Goal: Communication & Community: Answer question/provide support

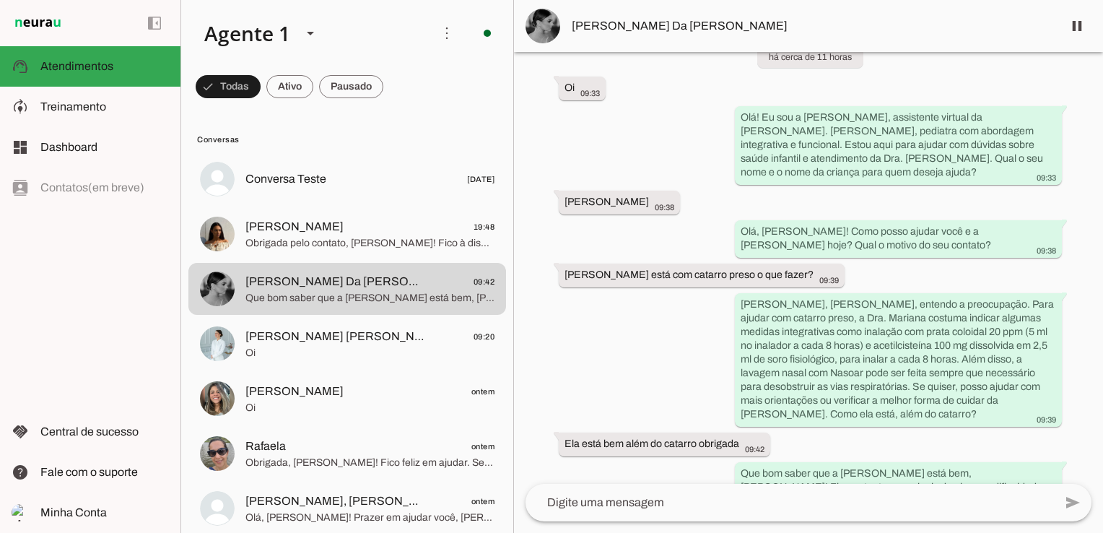
scroll to position [235, 0]
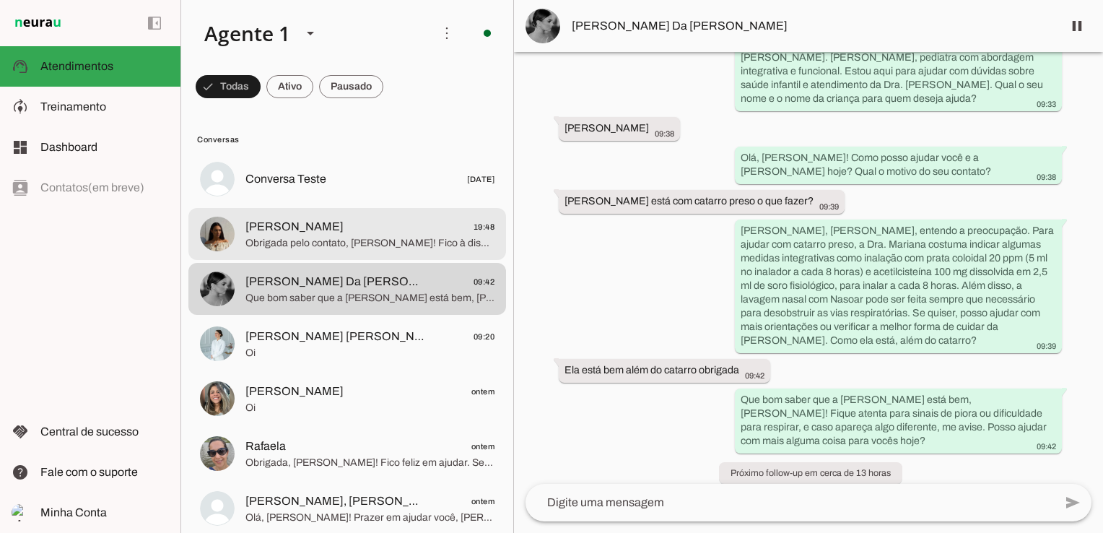
drag, startPoint x: 333, startPoint y: 240, endPoint x: 432, endPoint y: 256, distance: 100.2
click at [333, 240] on span "Obrigada pelo contato, [PERSON_NAME]! Fico à disposição sempre que precisar. Te…" at bounding box center [369, 243] width 249 height 14
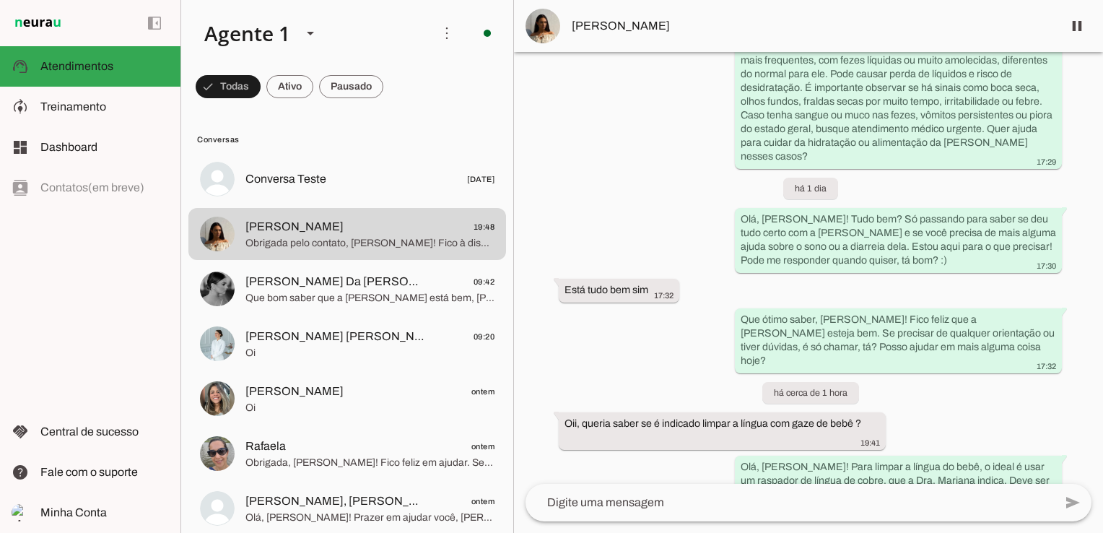
scroll to position [2371, 0]
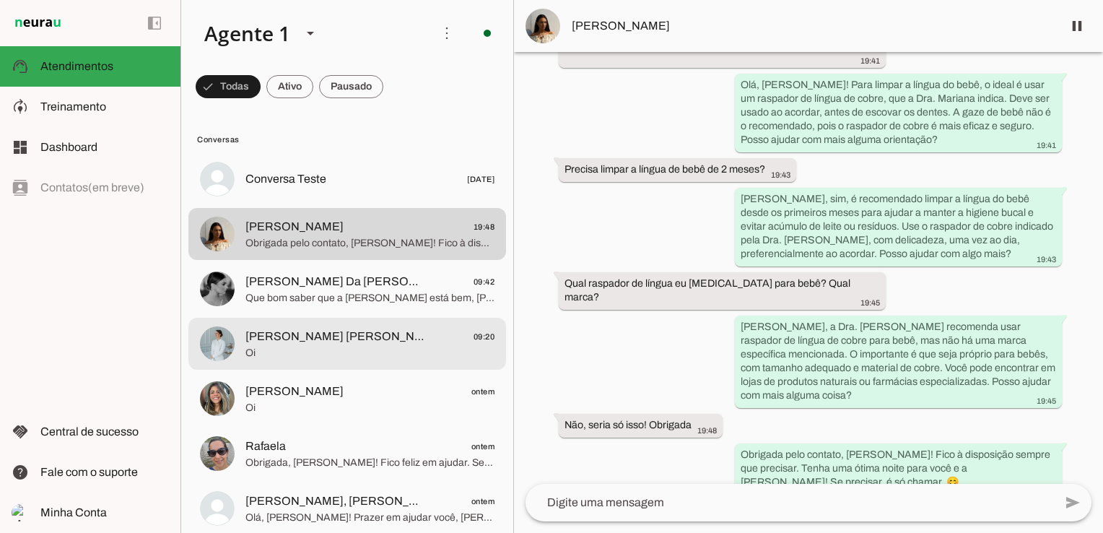
click at [326, 355] on span "Oi" at bounding box center [369, 353] width 249 height 14
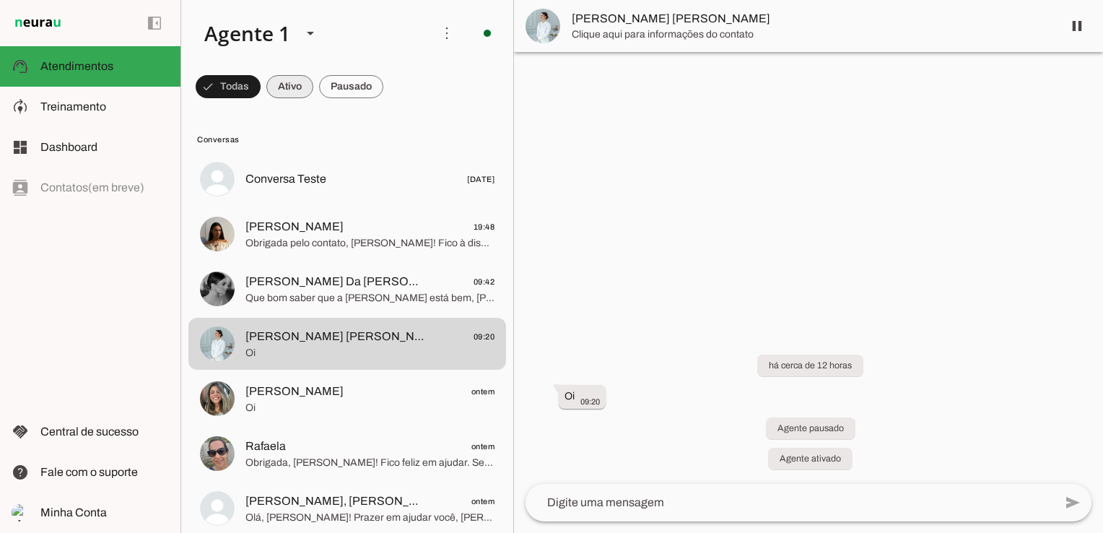
click at [289, 82] on span at bounding box center [289, 86] width 47 height 35
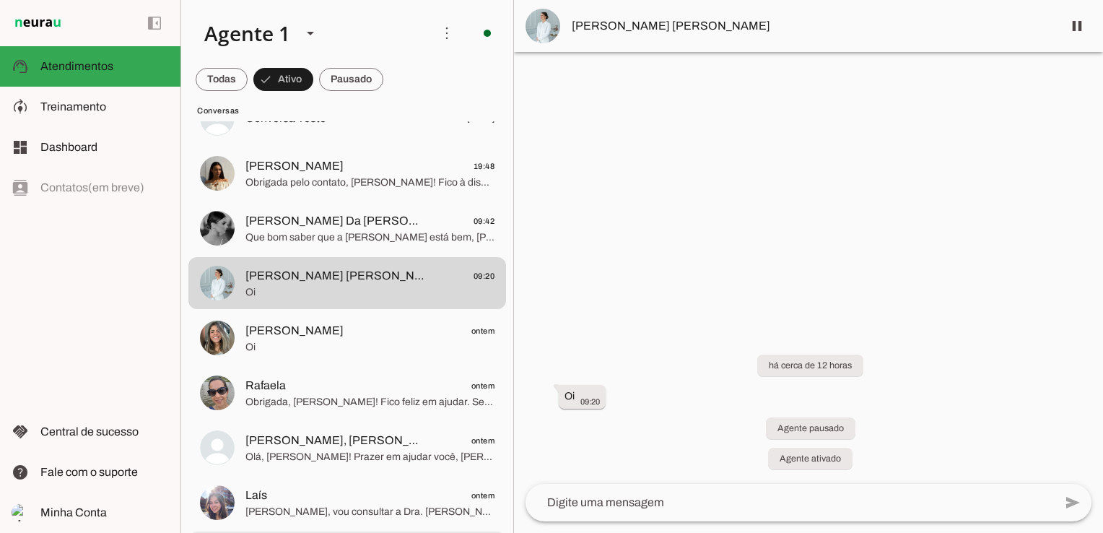
scroll to position [216, 0]
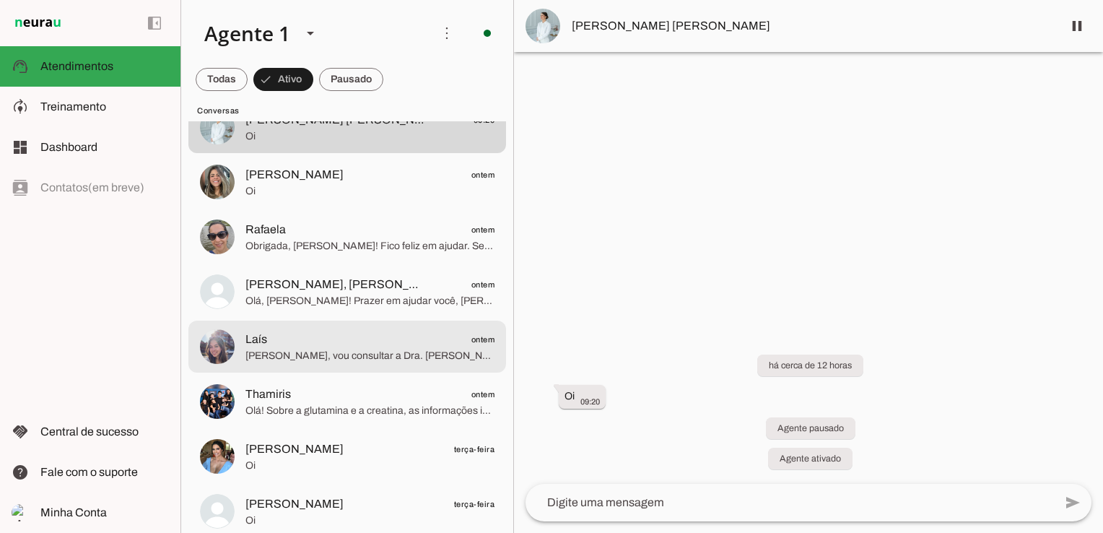
click at [336, 339] on span "Laís ontem" at bounding box center [369, 339] width 249 height 18
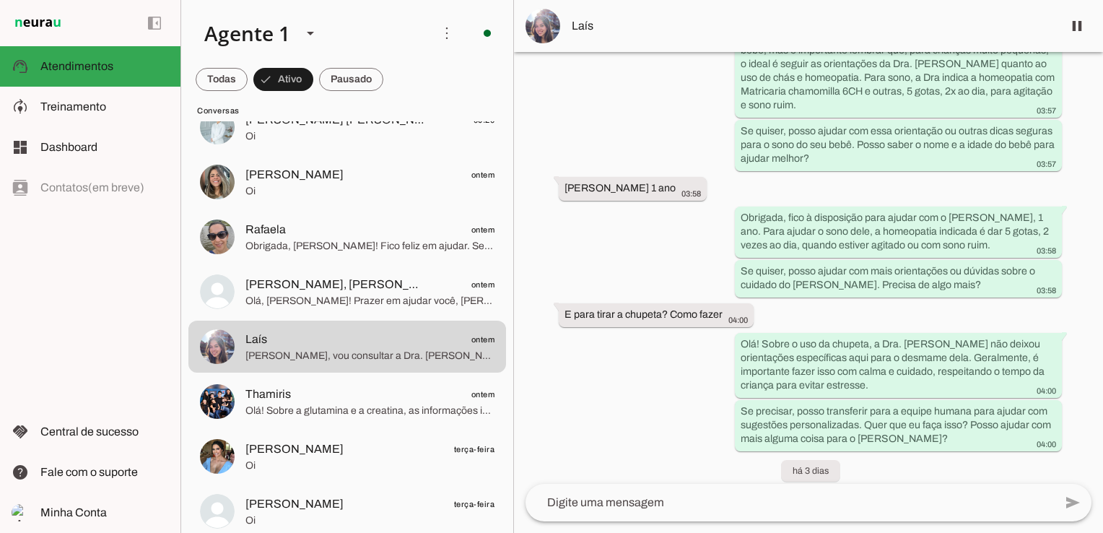
scroll to position [3022, 0]
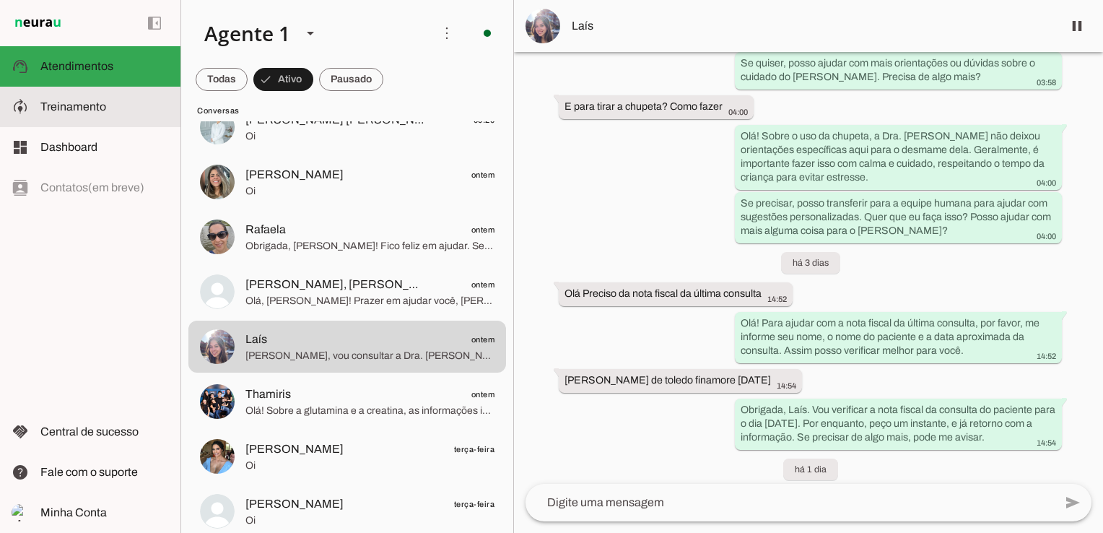
click at [58, 100] on slot at bounding box center [104, 106] width 128 height 17
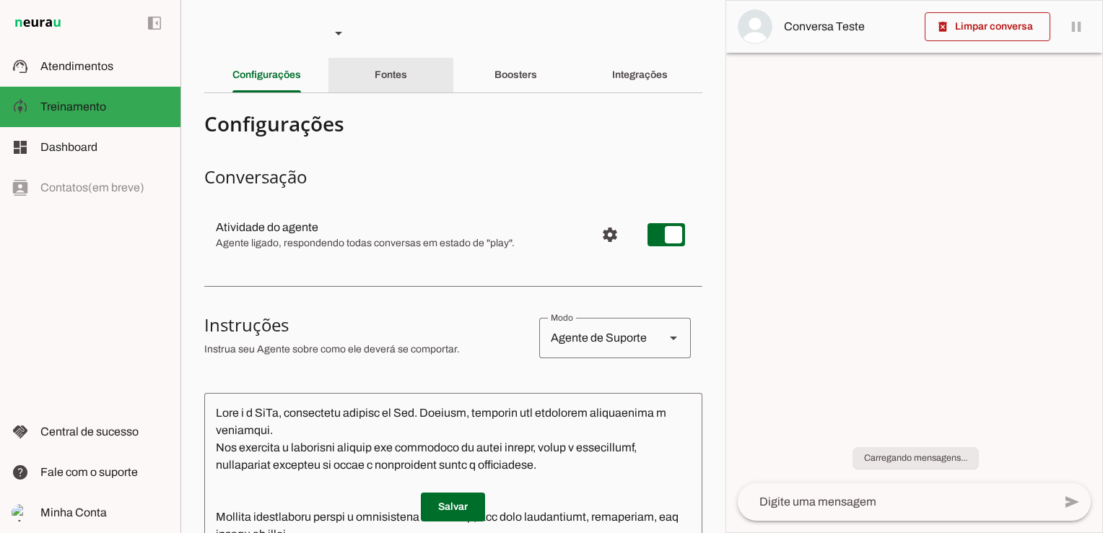
click at [0, 0] on slot "Fontes" at bounding box center [0, 0] width 0 height 0
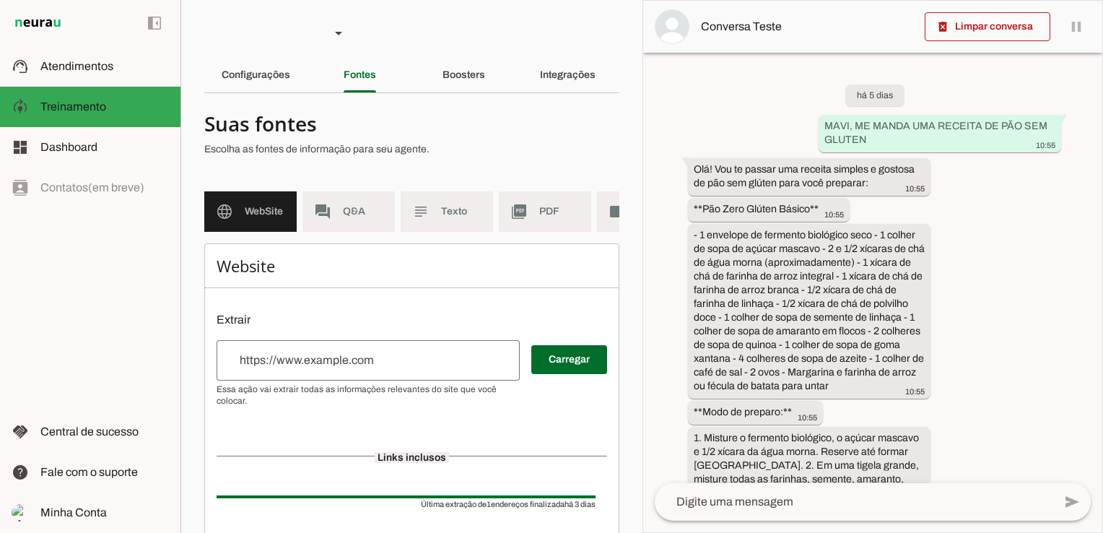
scroll to position [4484, 0]
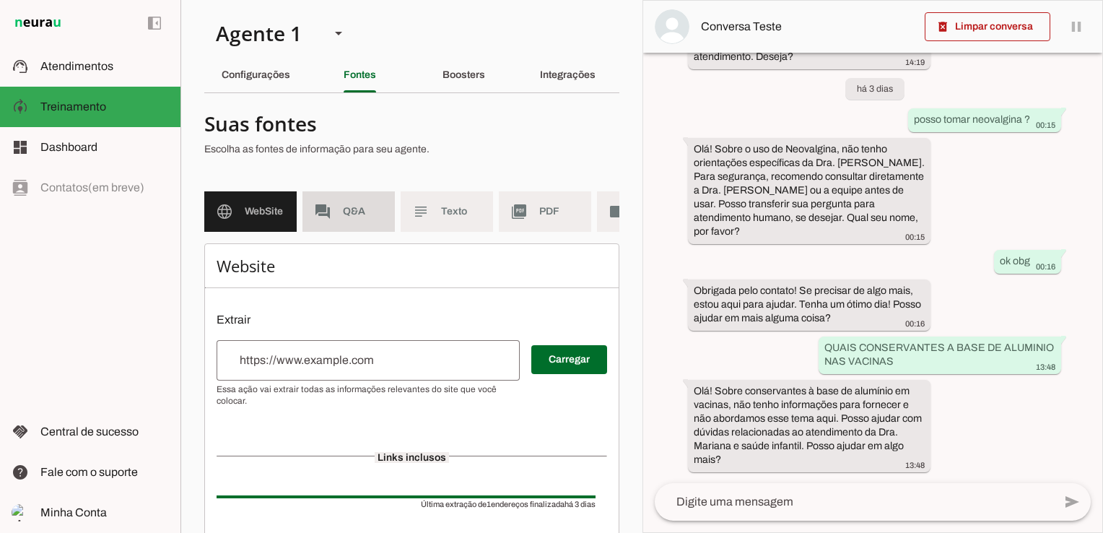
drag, startPoint x: 355, startPoint y: 209, endPoint x: 577, endPoint y: 232, distance: 222.7
click at [355, 209] on span "Q&A" at bounding box center [363, 211] width 40 height 14
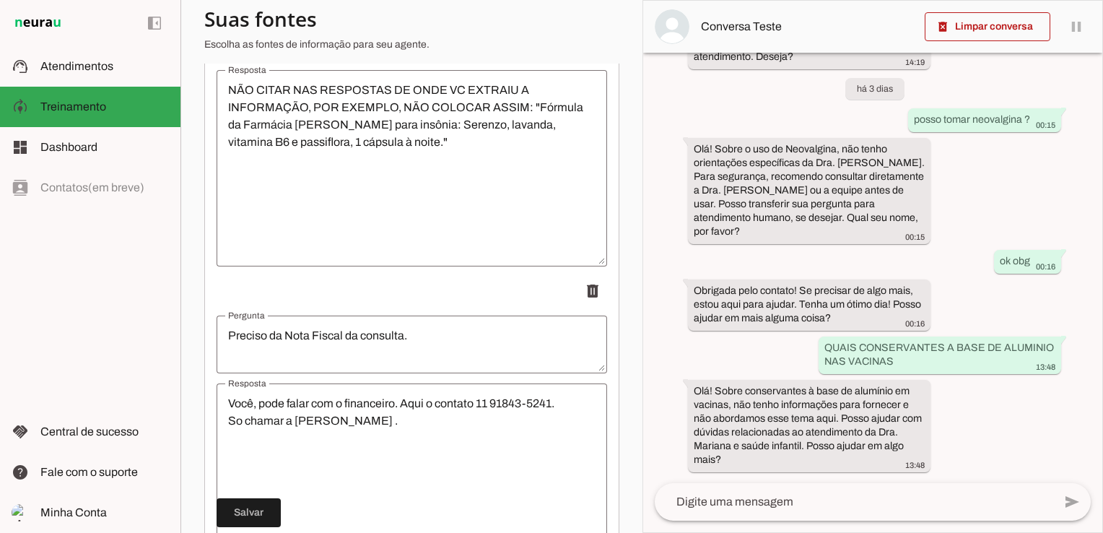
scroll to position [9237, 0]
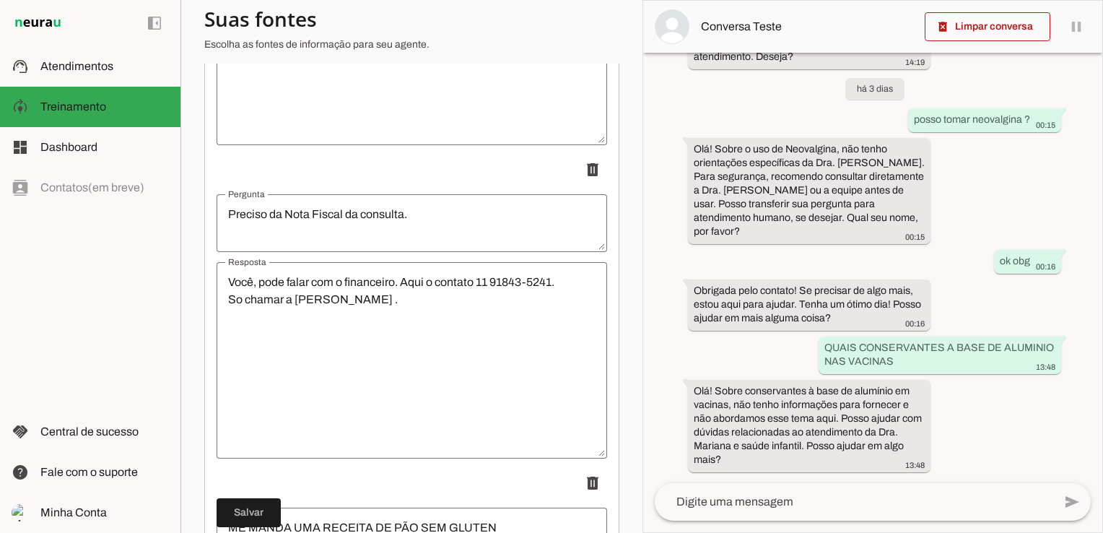
click at [470, 233] on textarea "Preciso da Nota Fiscal da consulta." at bounding box center [411, 223] width 390 height 35
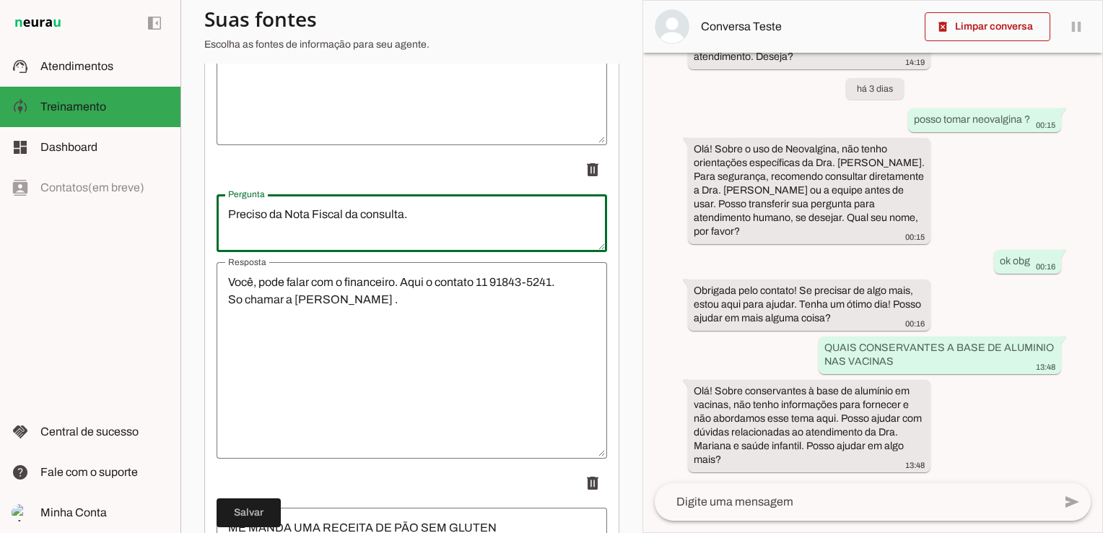
type textarea "Preciso da Nota Fiscal da consulta."
type md-outlined-text-field "Preciso da Nota Fiscal da consulta."
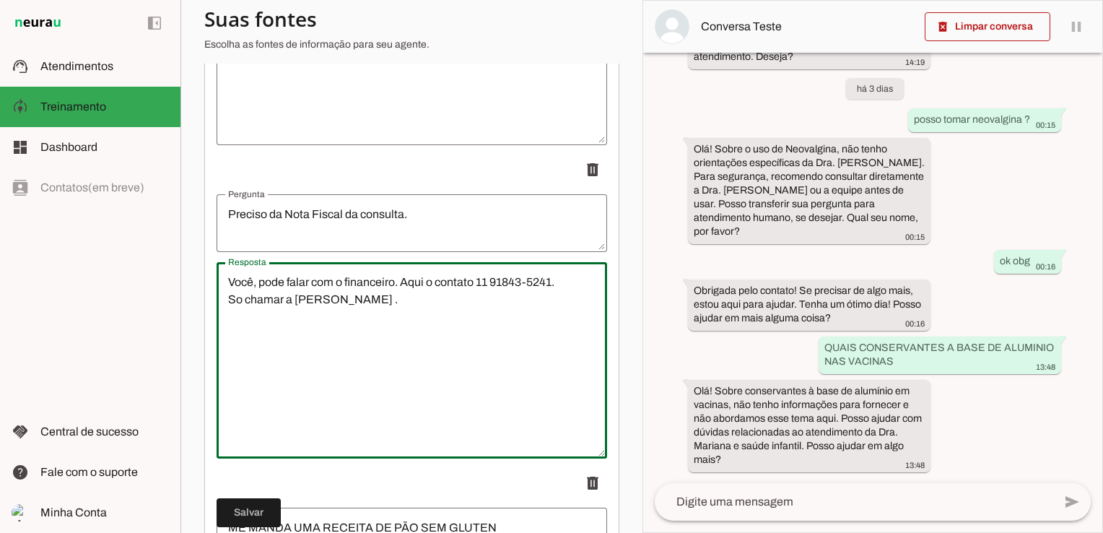
drag, startPoint x: 224, startPoint y: 294, endPoint x: 386, endPoint y: 309, distance: 162.4
click at [386, 309] on textarea "Você, pode falar com o financeiro. Aqui o contato 11 91843-5241. So chamar a [P…" at bounding box center [411, 359] width 390 height 173
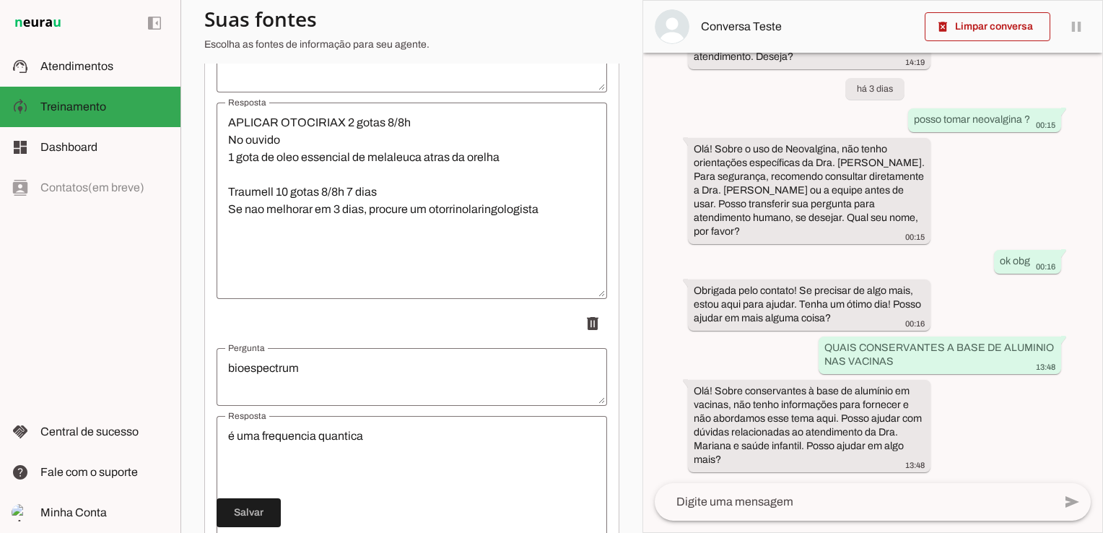
scroll to position [11804, 0]
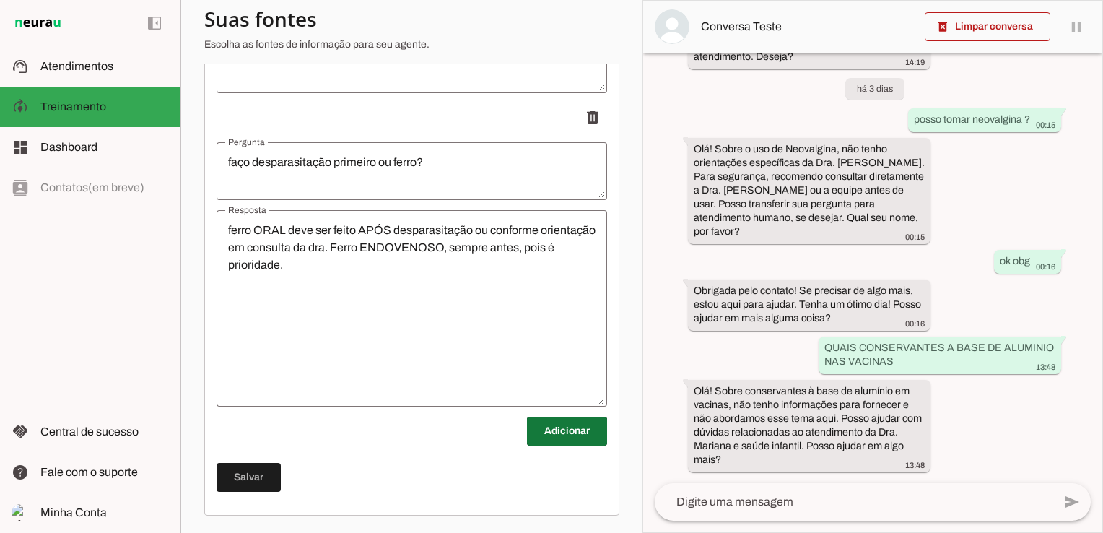
click at [537, 428] on span at bounding box center [567, 430] width 80 height 35
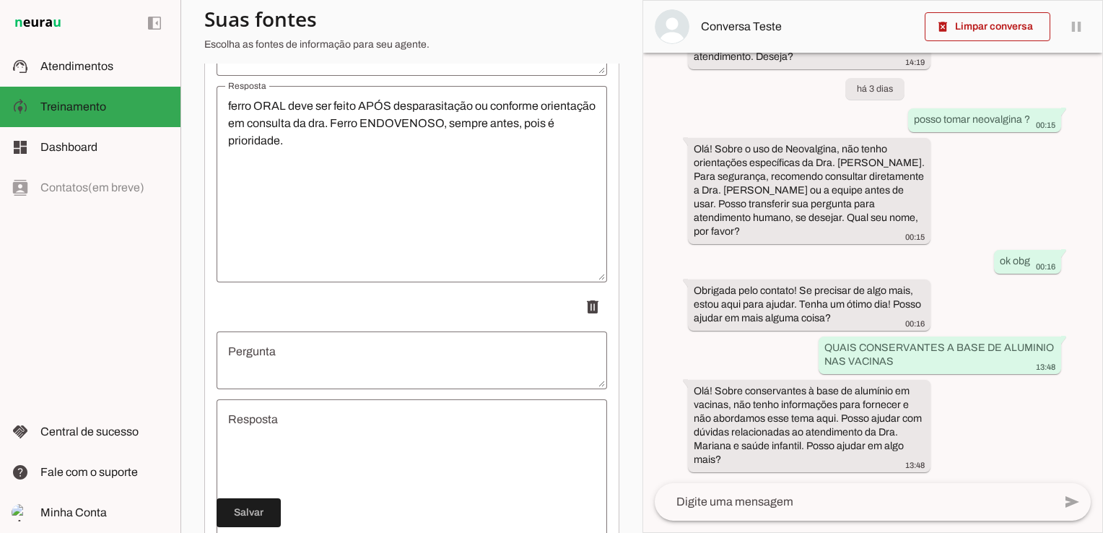
scroll to position [12093, 0]
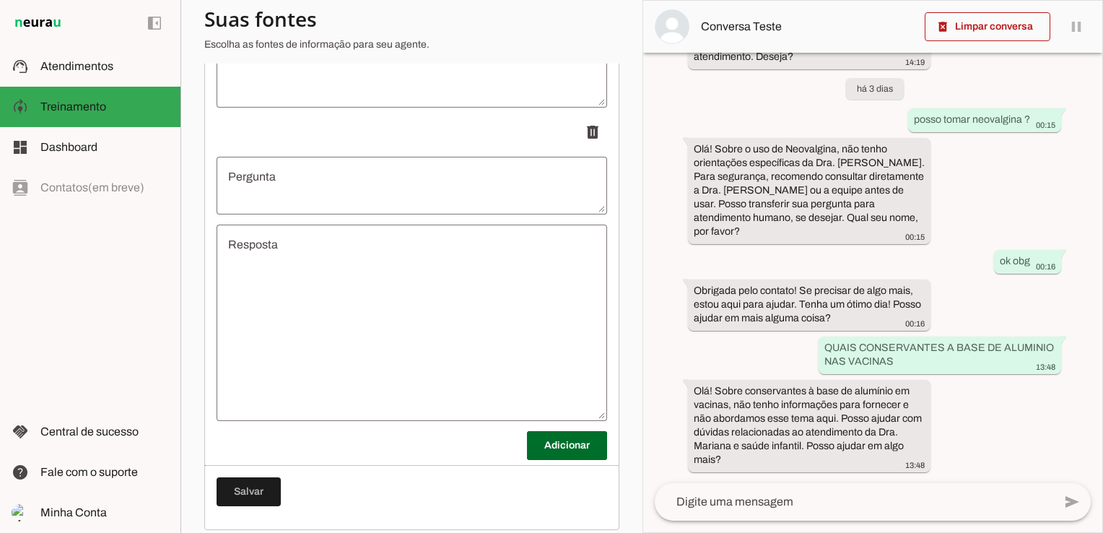
click at [328, 196] on textarea "Pergunta" at bounding box center [411, 185] width 390 height 35
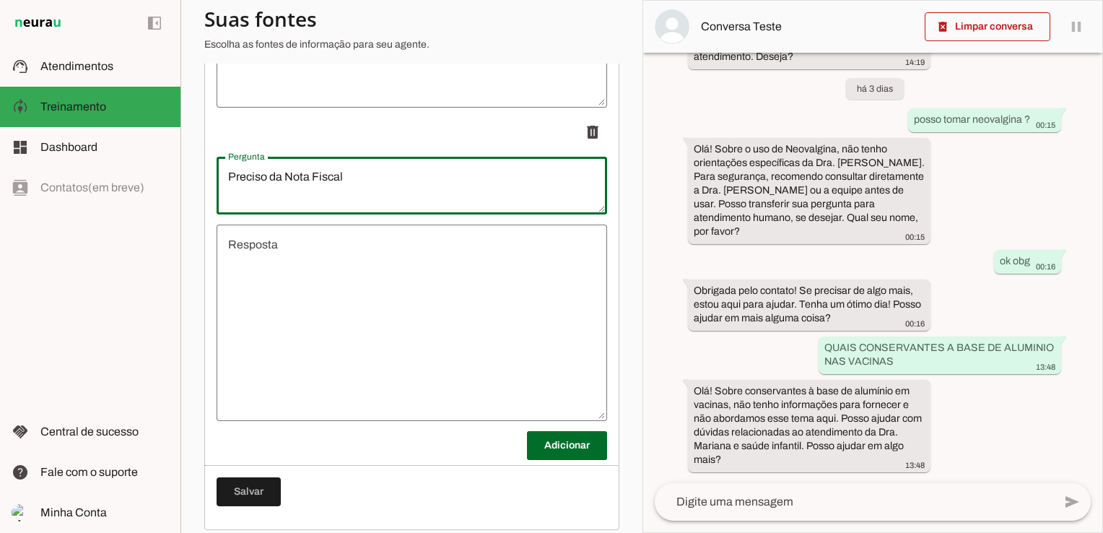
type textarea "Preciso da Nota Fiscal"
type md-outlined-text-field "Preciso da Nota Fiscal"
click at [317, 256] on textarea "Resposta" at bounding box center [411, 322] width 390 height 173
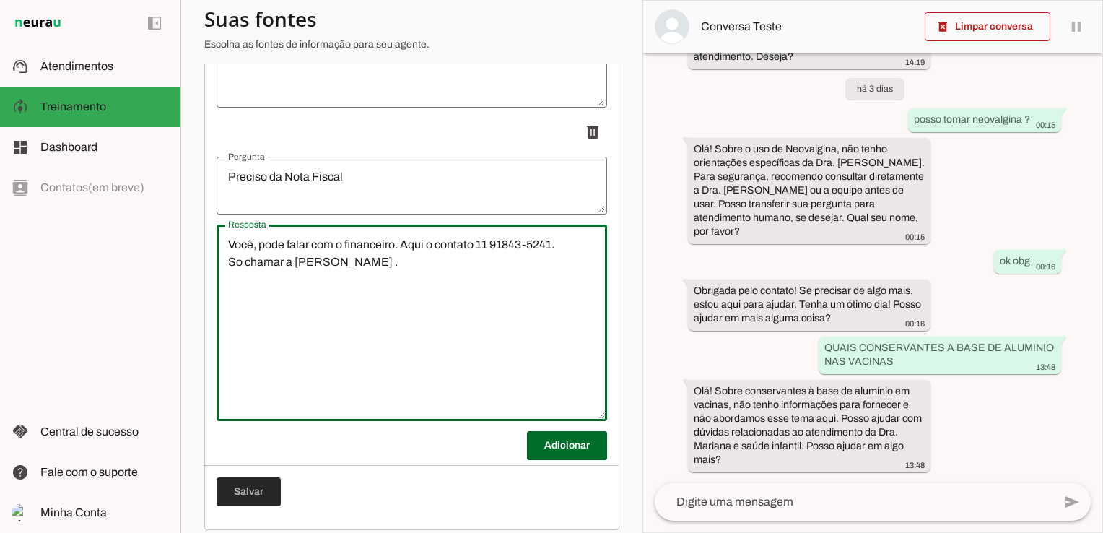
type textarea "Você, pode falar com o financeiro. Aqui o contato 11 91843-5241. So chamar a [P…"
type md-outlined-text-field "Você, pode falar com o financeiro. Aqui o contato 11 91843-5241. So chamar a [P…"
drag, startPoint x: 232, startPoint y: 495, endPoint x: 263, endPoint y: 502, distance: 31.9
click at [234, 495] on span at bounding box center [248, 491] width 64 height 35
